Goal: Check status: Check status

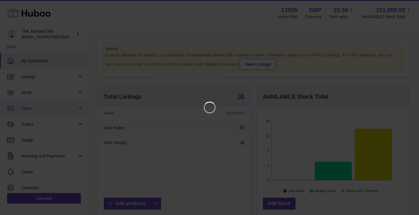
scroll to position [92, 155]
click at [408, 6] on icon "Close" at bounding box center [408, 5] width 7 height 7
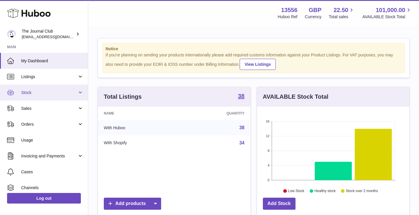
click at [48, 94] on span "Stock" at bounding box center [49, 93] width 56 height 6
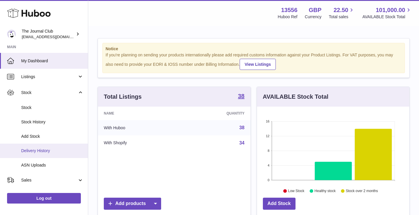
click at [45, 150] on span "Delivery History" at bounding box center [52, 151] width 62 height 6
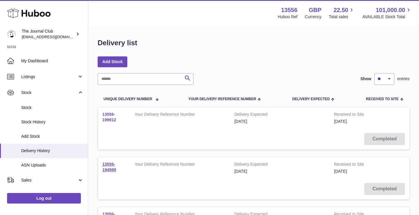
click at [111, 122] on link "13556-199912" at bounding box center [109, 117] width 14 height 10
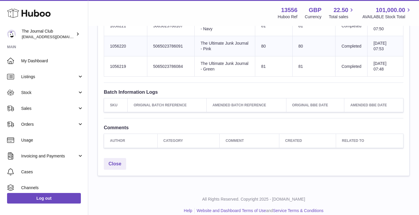
scroll to position [158, 0]
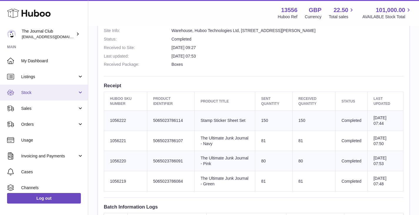
click at [36, 89] on link "Stock" at bounding box center [44, 93] width 88 height 16
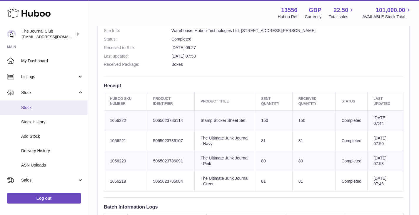
click at [49, 103] on link "Stock" at bounding box center [44, 108] width 88 height 14
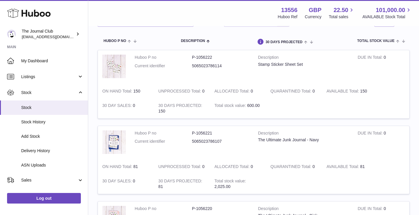
scroll to position [57, 0]
